Goal: Task Accomplishment & Management: Manage account settings

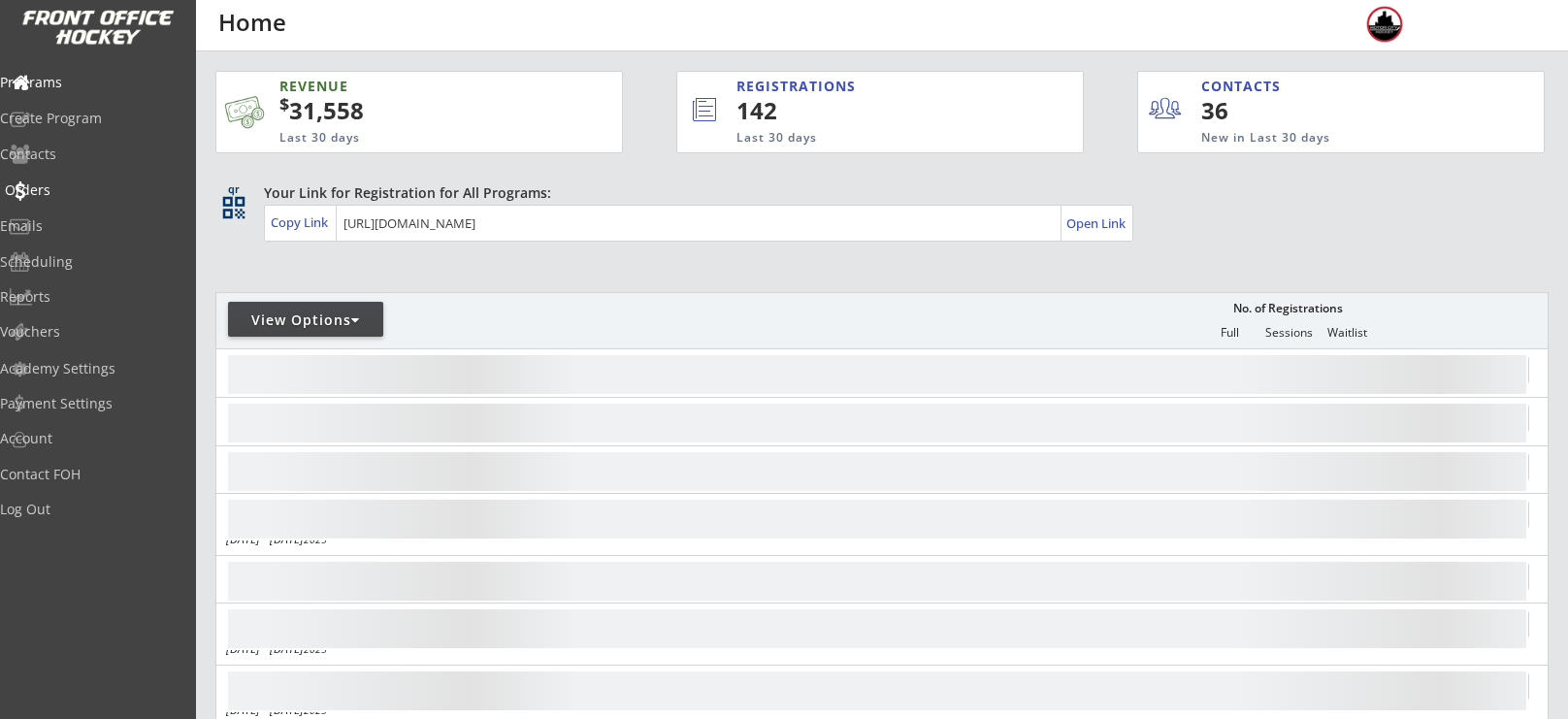
click at [71, 189] on div "Orders" at bounding box center [92, 191] width 175 height 14
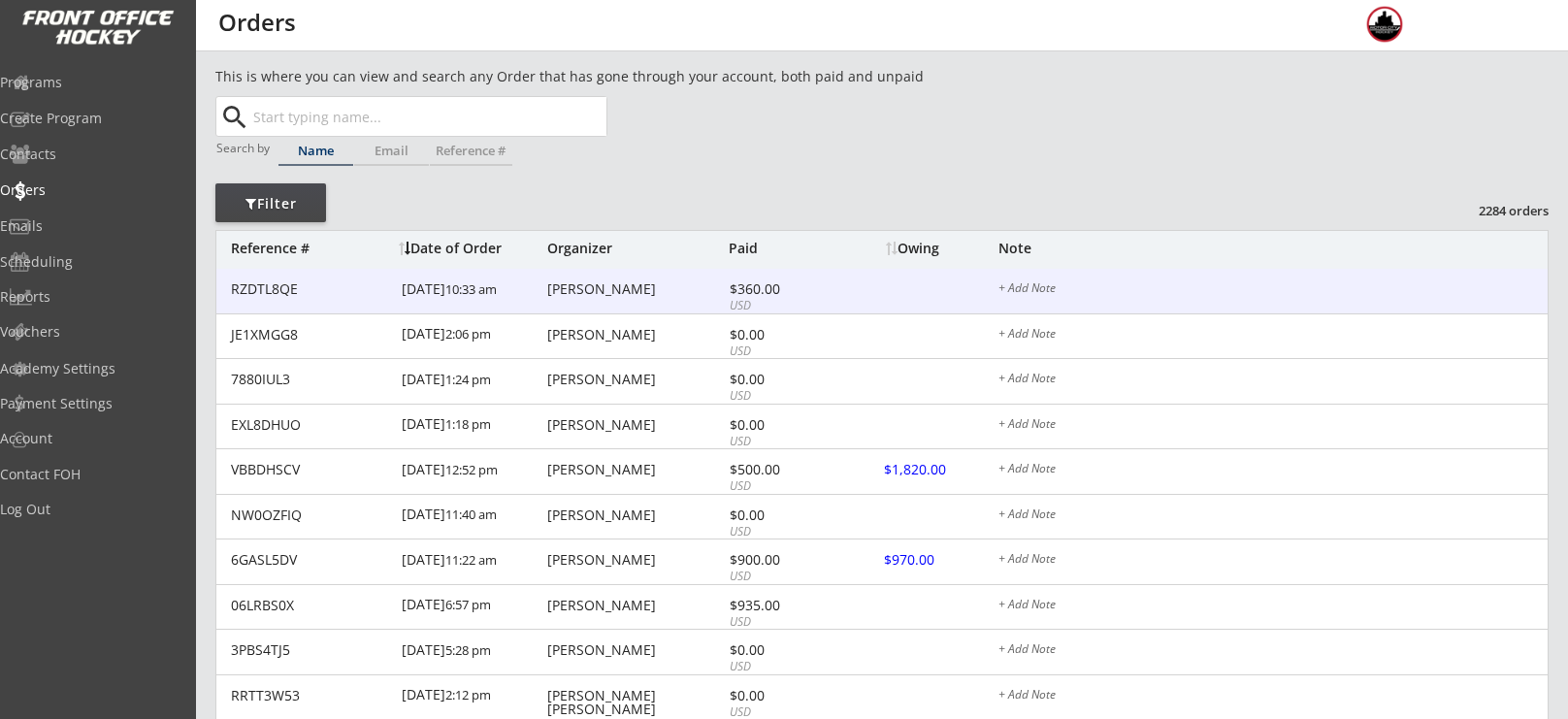
click at [610, 298] on div "RZDTL8QE [DATE] 10:33 am [PERSON_NAME] $360.00 USD + Add Note" at bounding box center [882, 292] width 1332 height 45
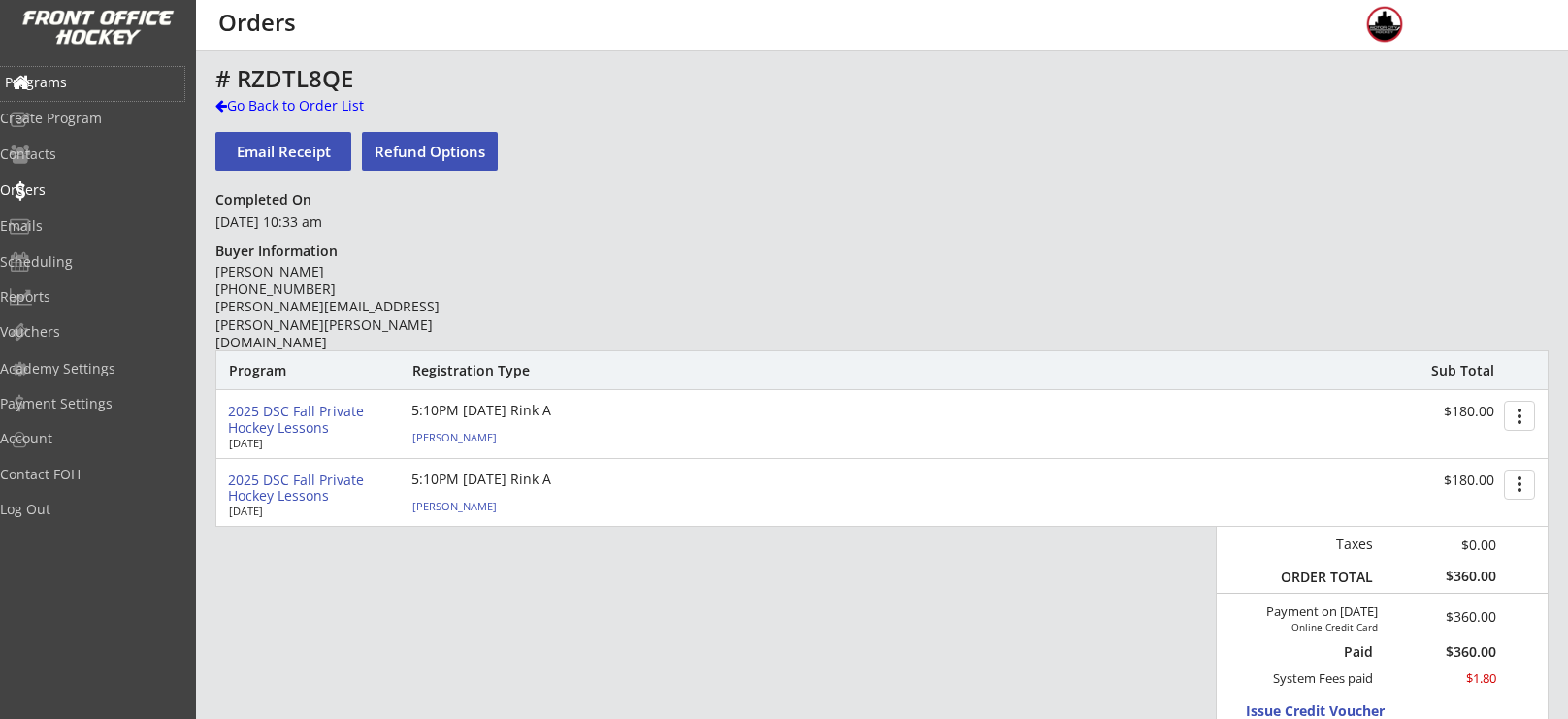
click at [98, 88] on div "Programs" at bounding box center [92, 83] width 175 height 14
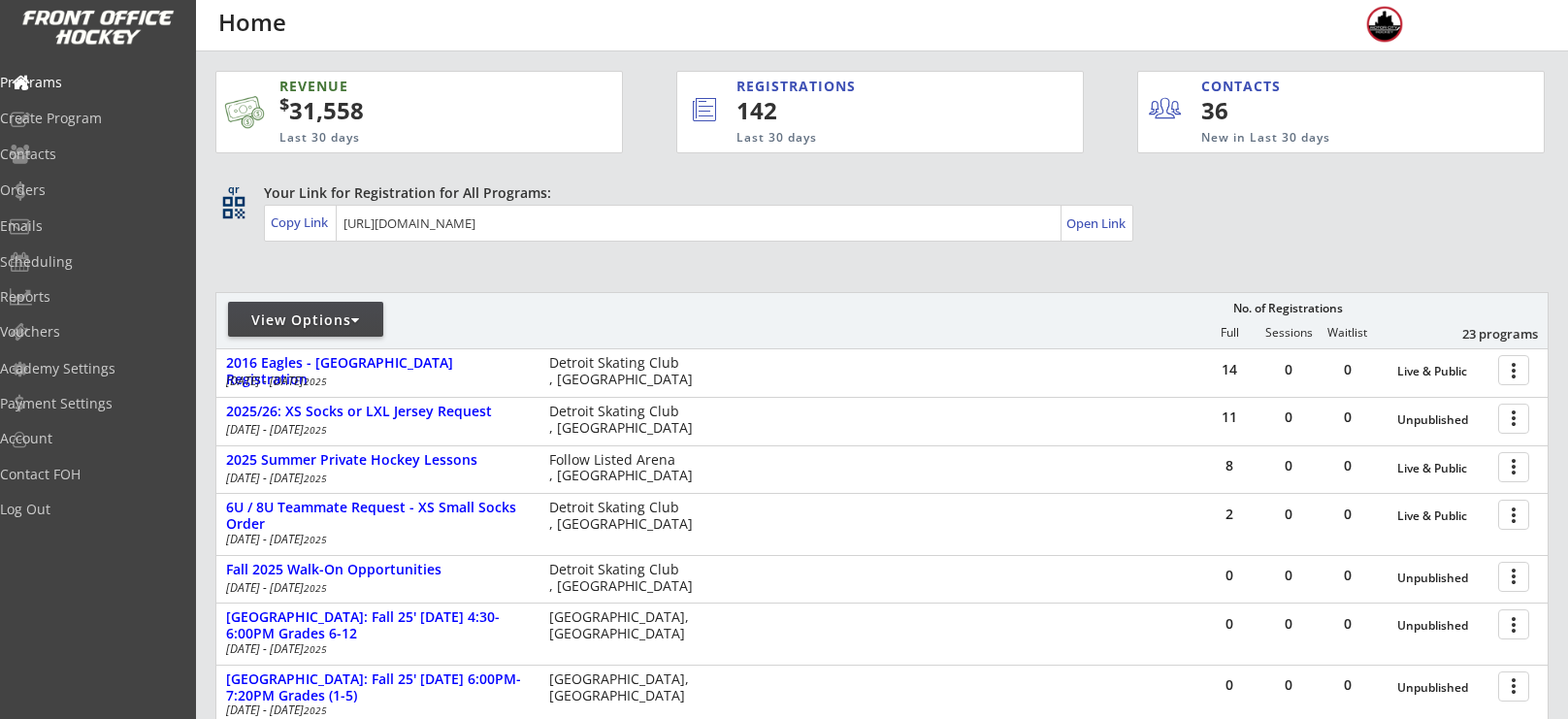
click at [287, 303] on div "View Options" at bounding box center [305, 318] width 155 height 35
select select ""Upcoming Programs""
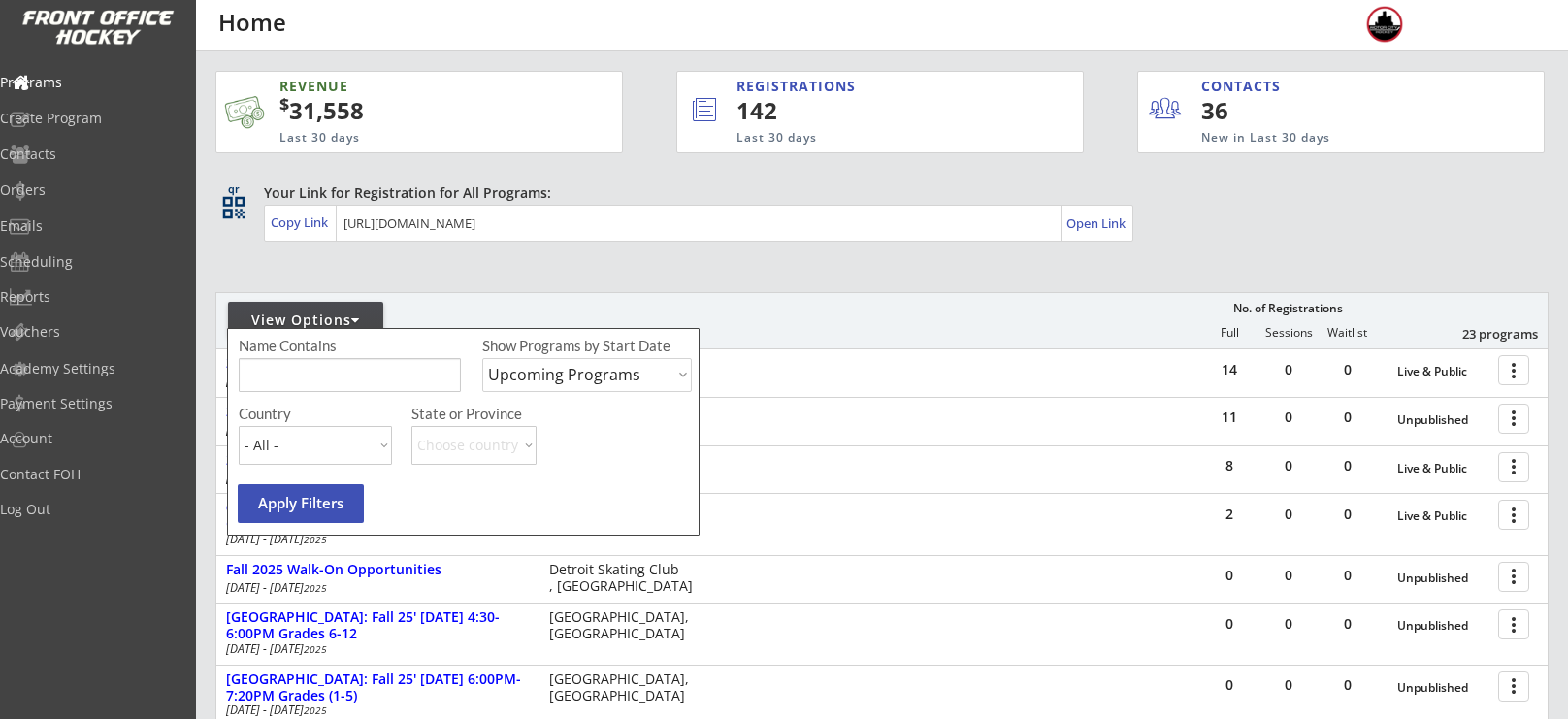
click at [310, 380] on input "input" at bounding box center [349, 375] width 222 height 34
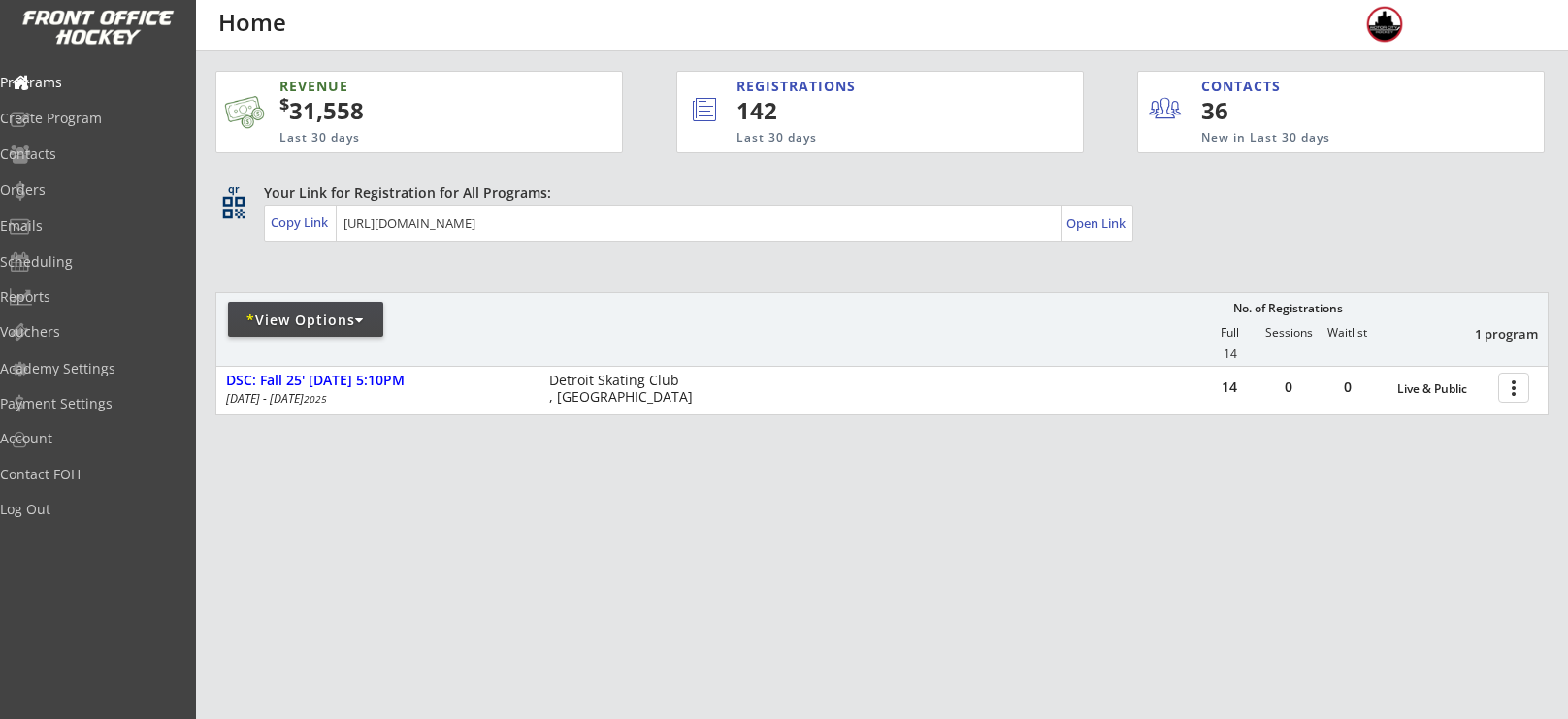
click at [290, 322] on div "* View Options" at bounding box center [305, 320] width 155 height 20
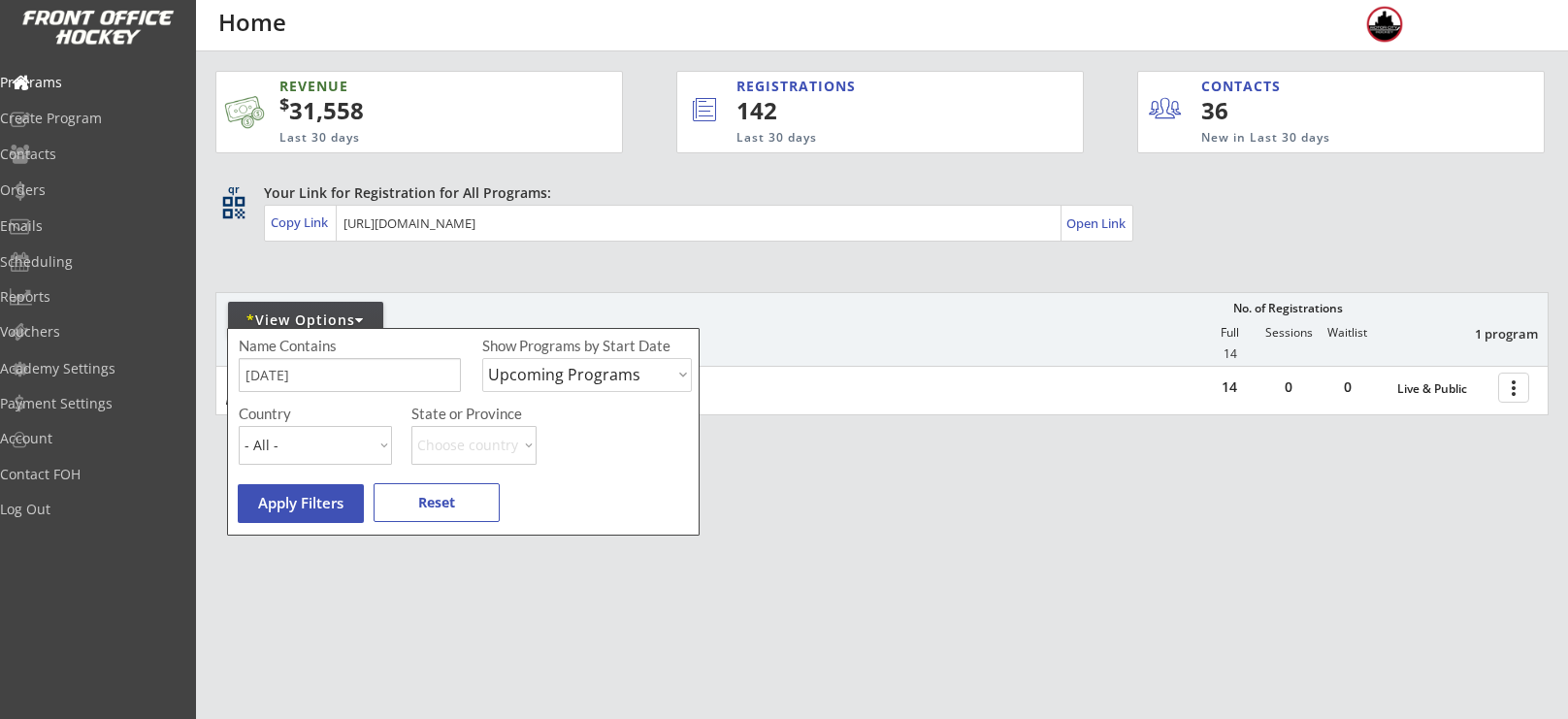
click at [330, 377] on input "input" at bounding box center [349, 375] width 222 height 34
type input "t"
type input "private"
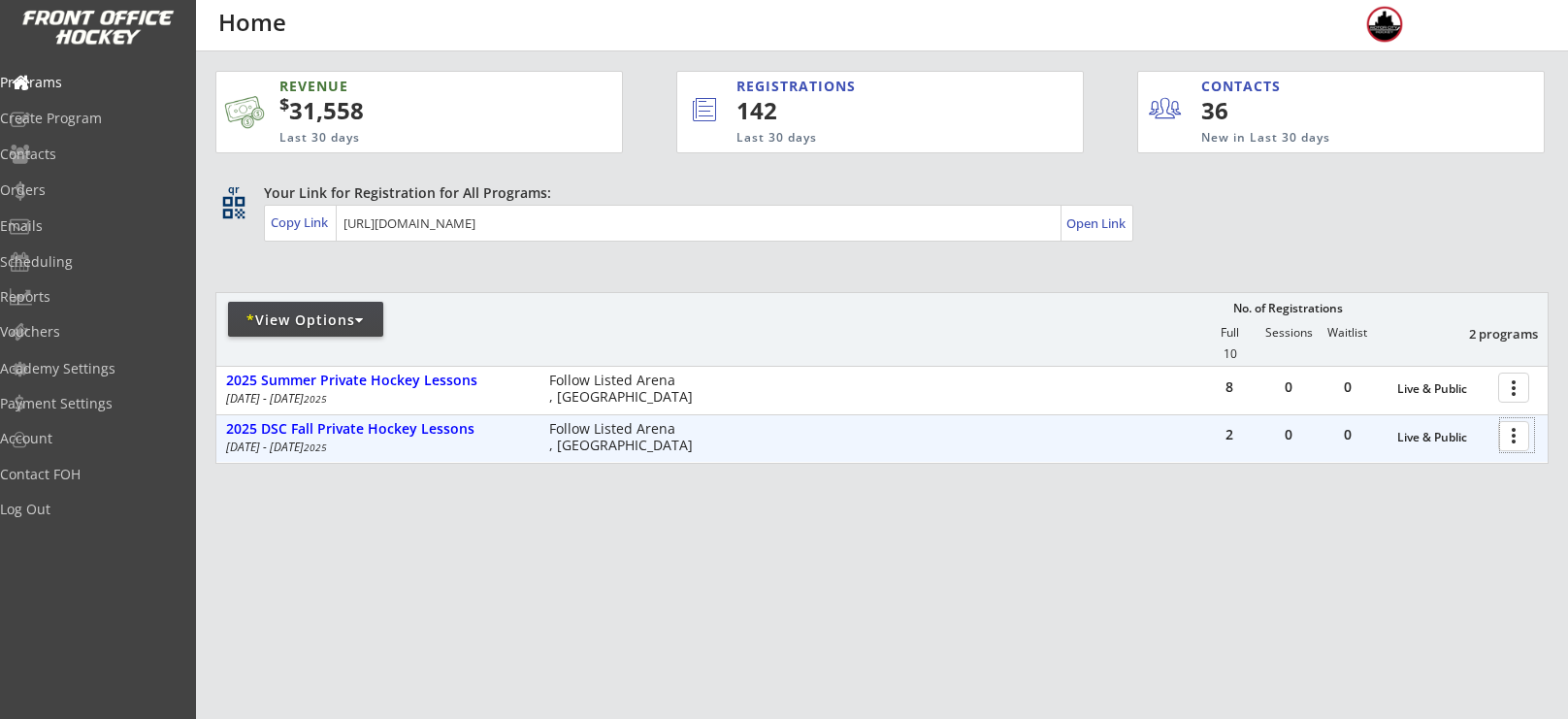
click at [1519, 438] on div at bounding box center [1518, 435] width 34 height 34
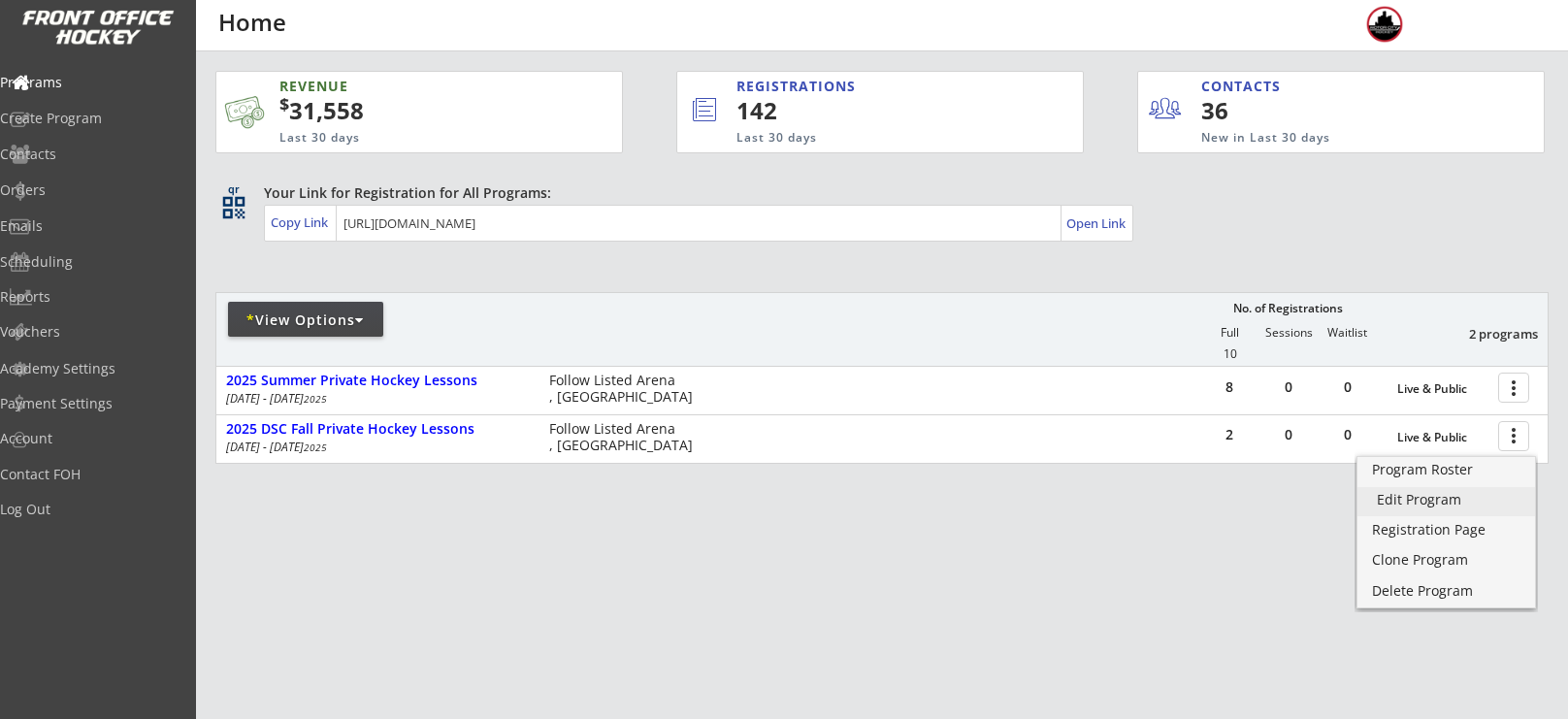
click at [1443, 504] on div "Edit Program" at bounding box center [1446, 500] width 138 height 14
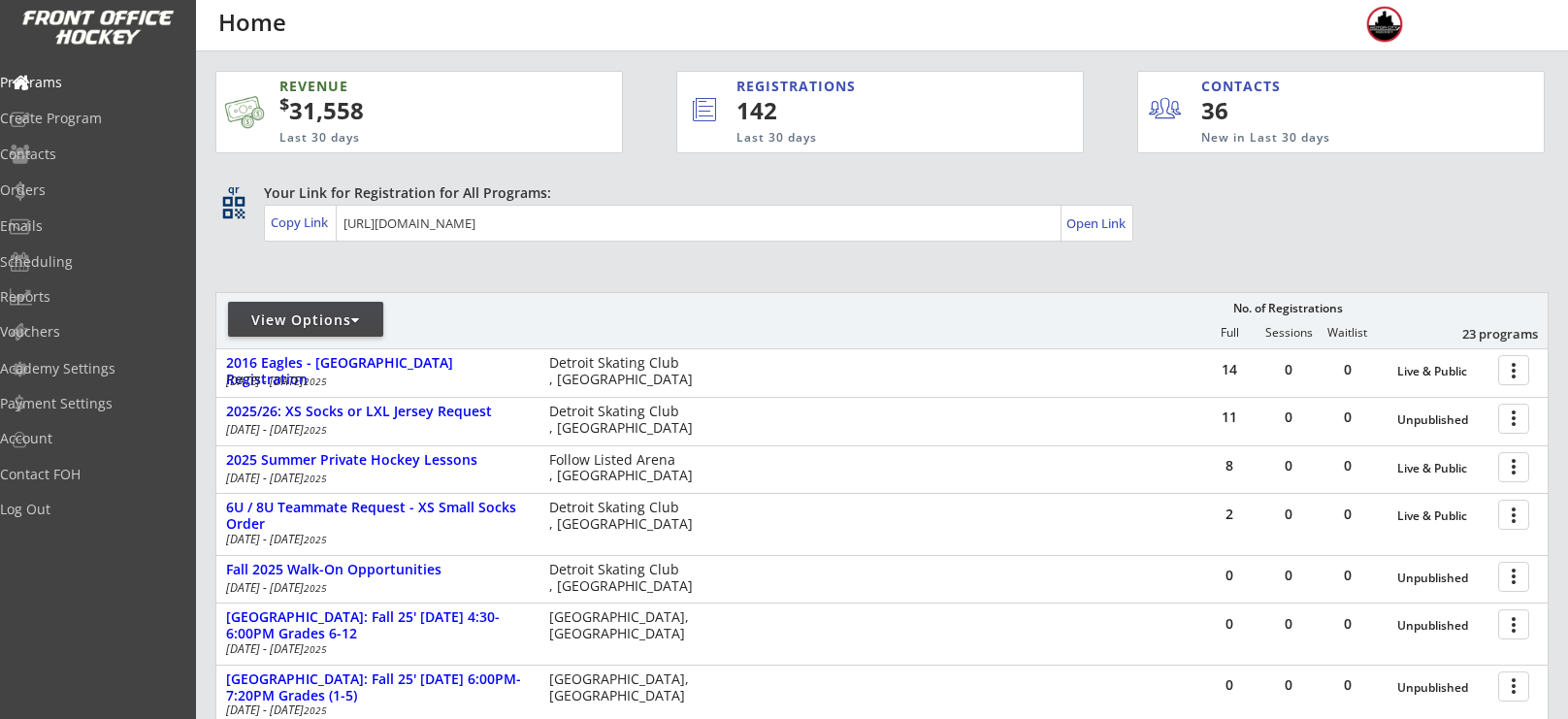
click at [288, 316] on div "View Options" at bounding box center [305, 320] width 155 height 20
select select ""Upcoming Programs""
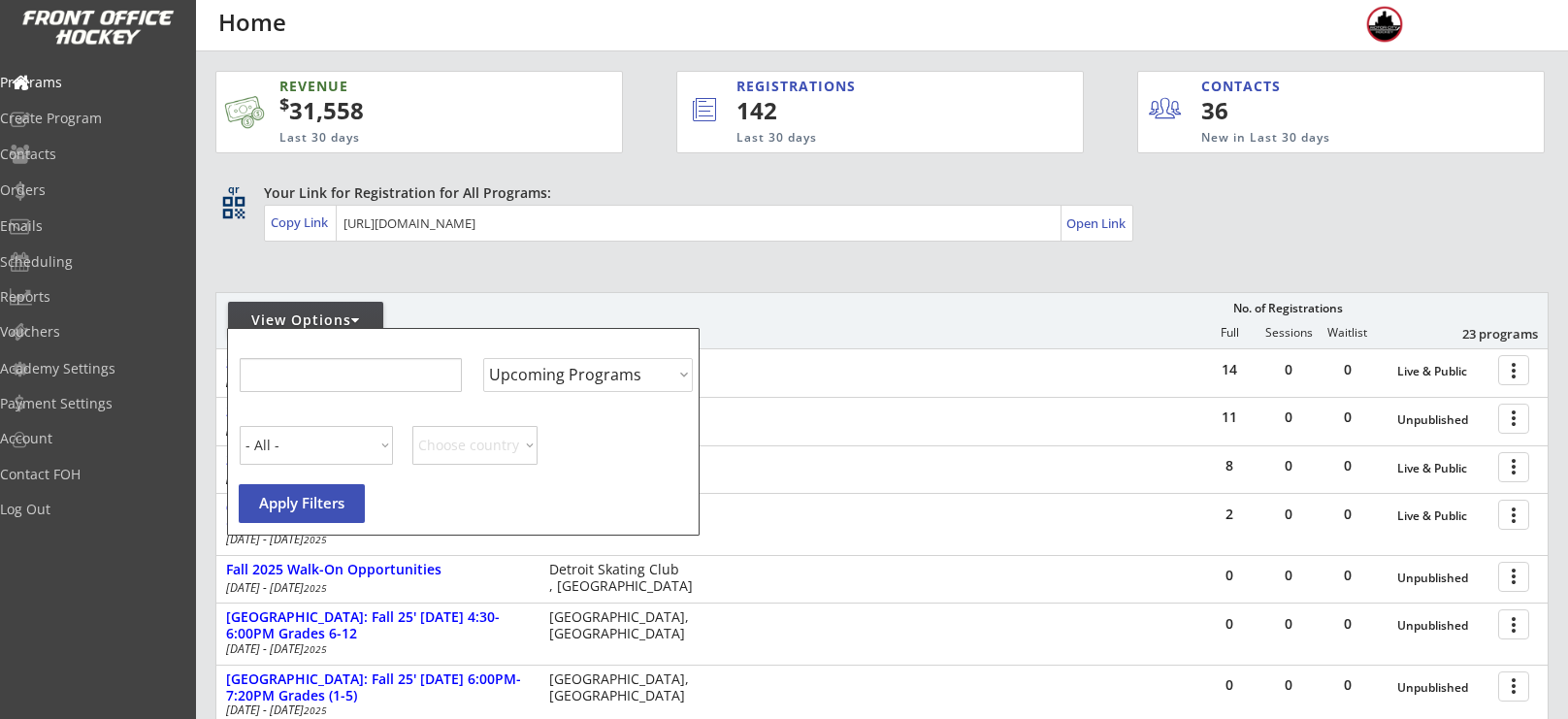
select select ""Upcoming Programs""
click at [316, 366] on input "input" at bounding box center [349, 375] width 222 height 34
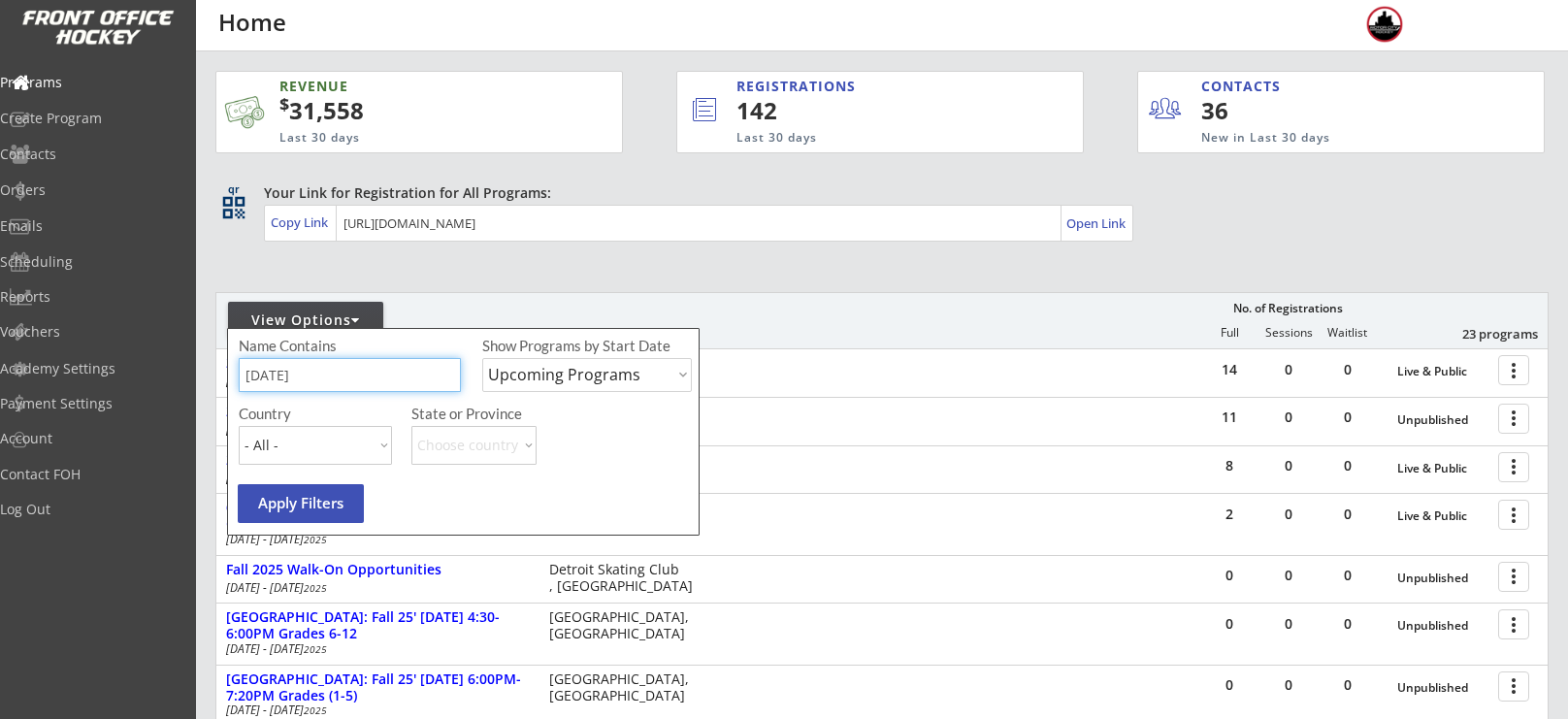
type input "[DATE]"
